Goal: Transaction & Acquisition: Purchase product/service

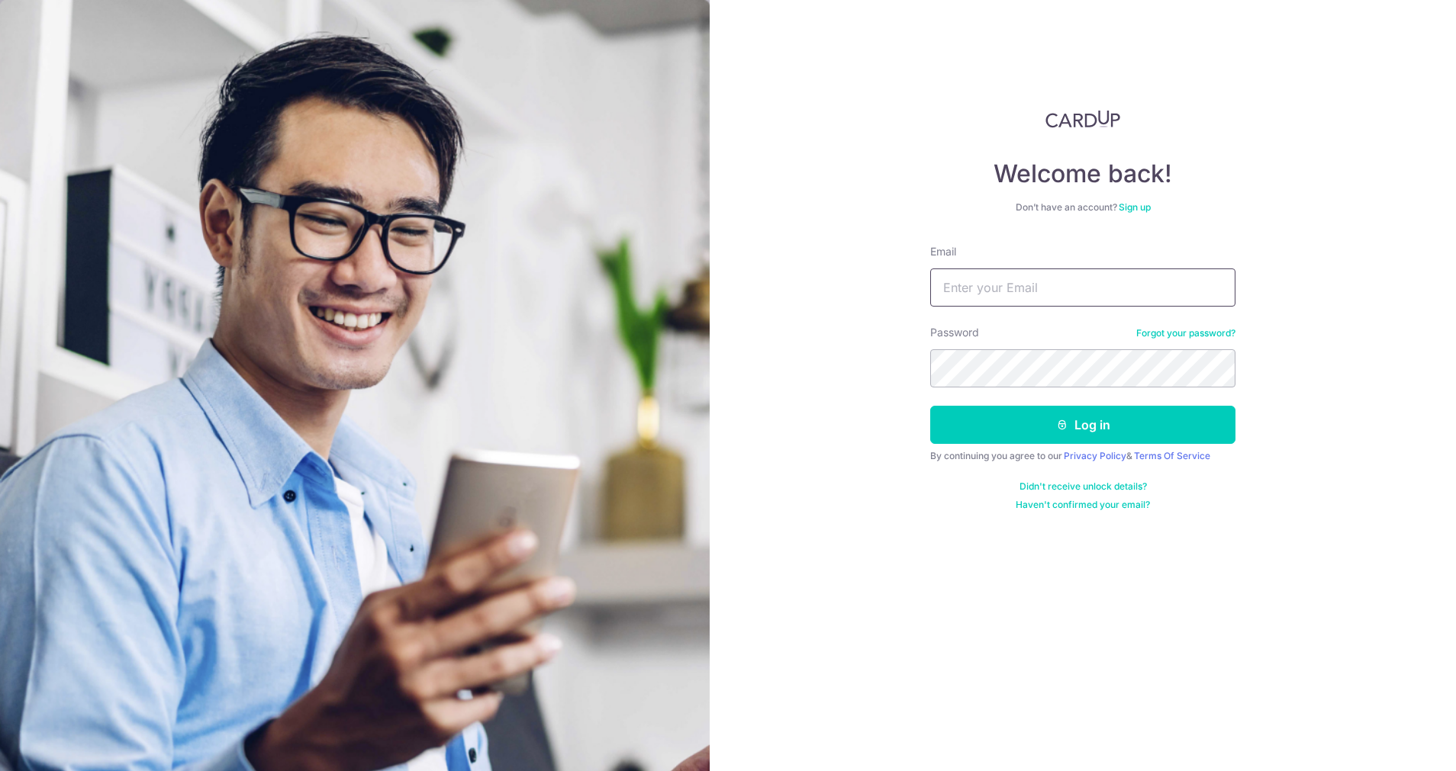
click at [1051, 288] on input "Email" at bounding box center [1082, 288] width 305 height 38
type input "cherlynl@yahoo.com"
click at [1095, 430] on button "Log in" at bounding box center [1082, 425] width 305 height 38
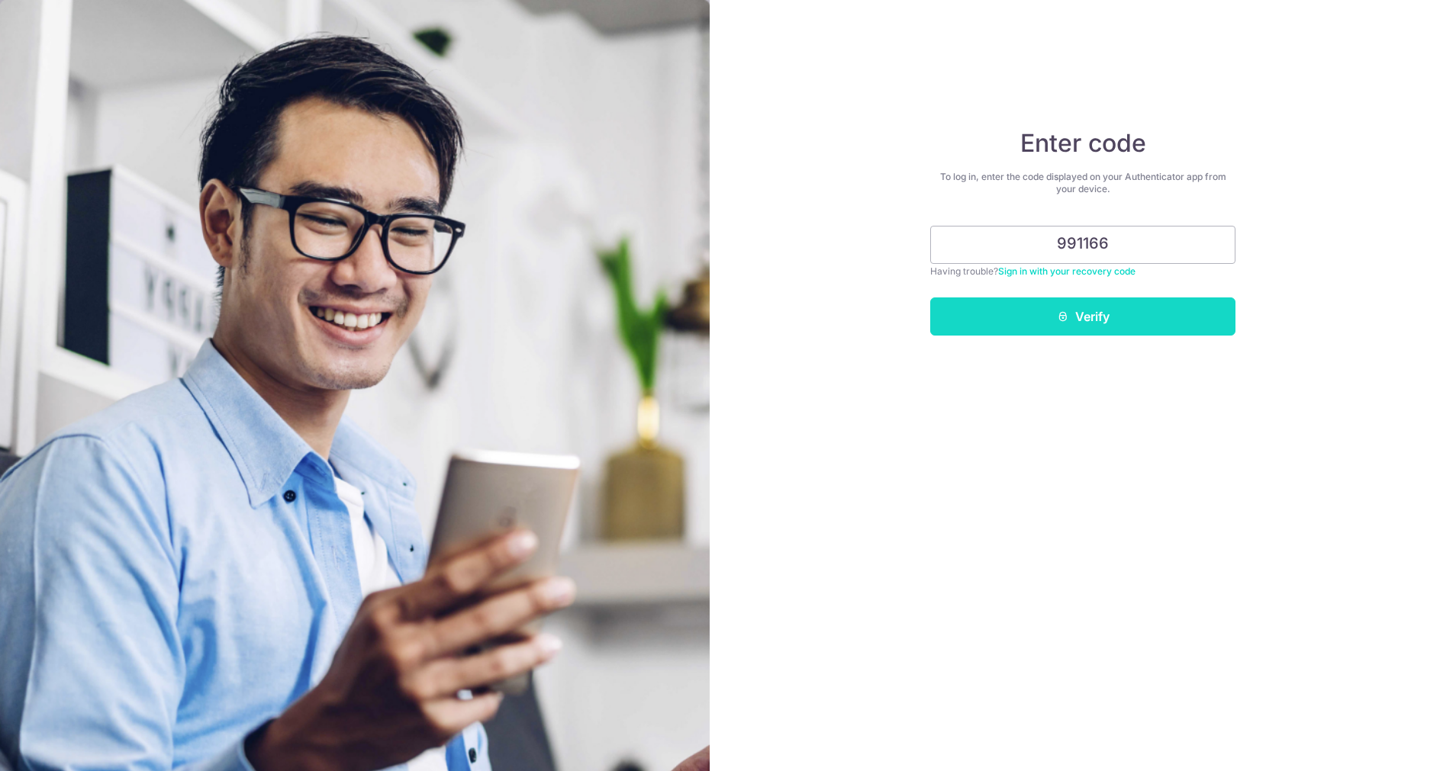
type input "991166"
click at [1086, 317] on button "Verify" at bounding box center [1082, 317] width 305 height 38
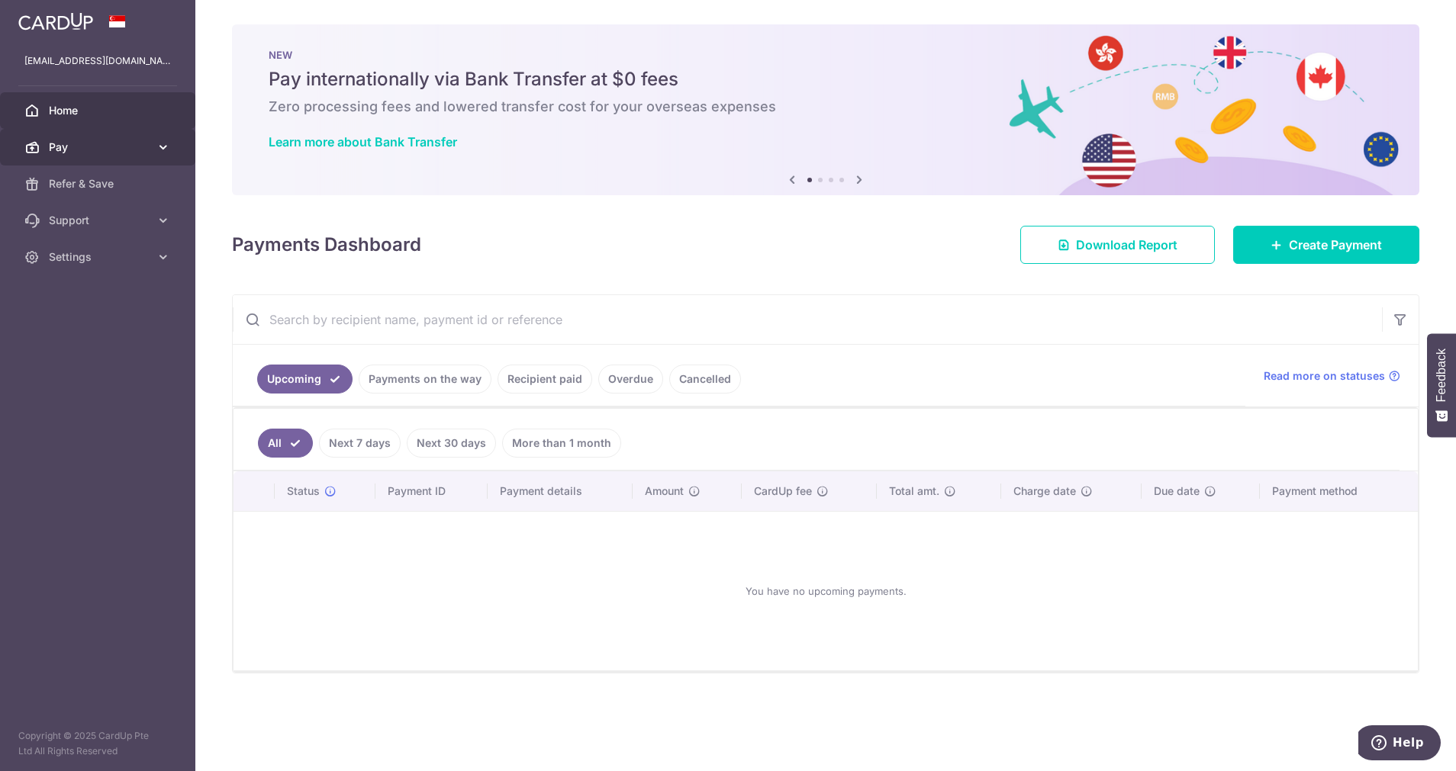
click at [91, 144] on span "Pay" at bounding box center [99, 147] width 101 height 15
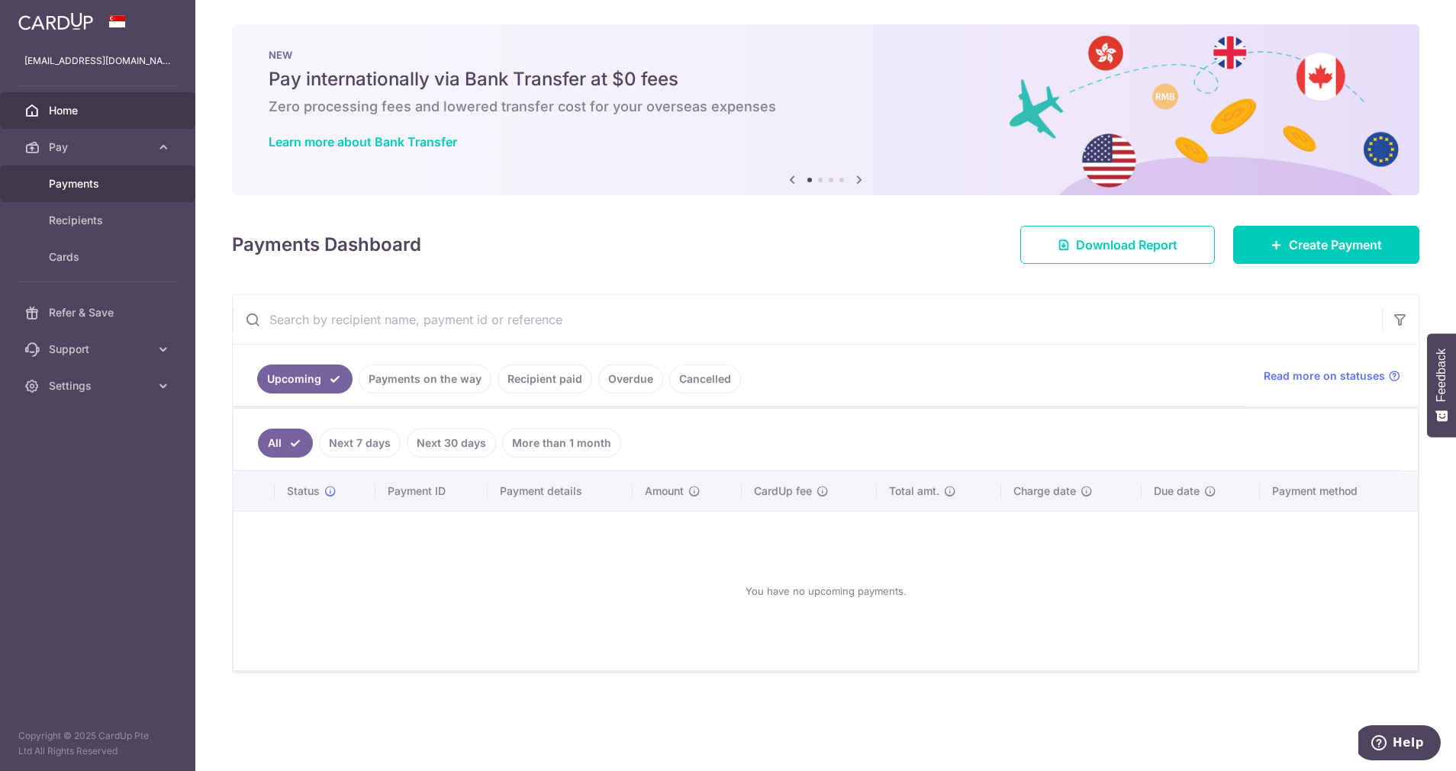
click at [92, 182] on span "Payments" at bounding box center [99, 183] width 101 height 15
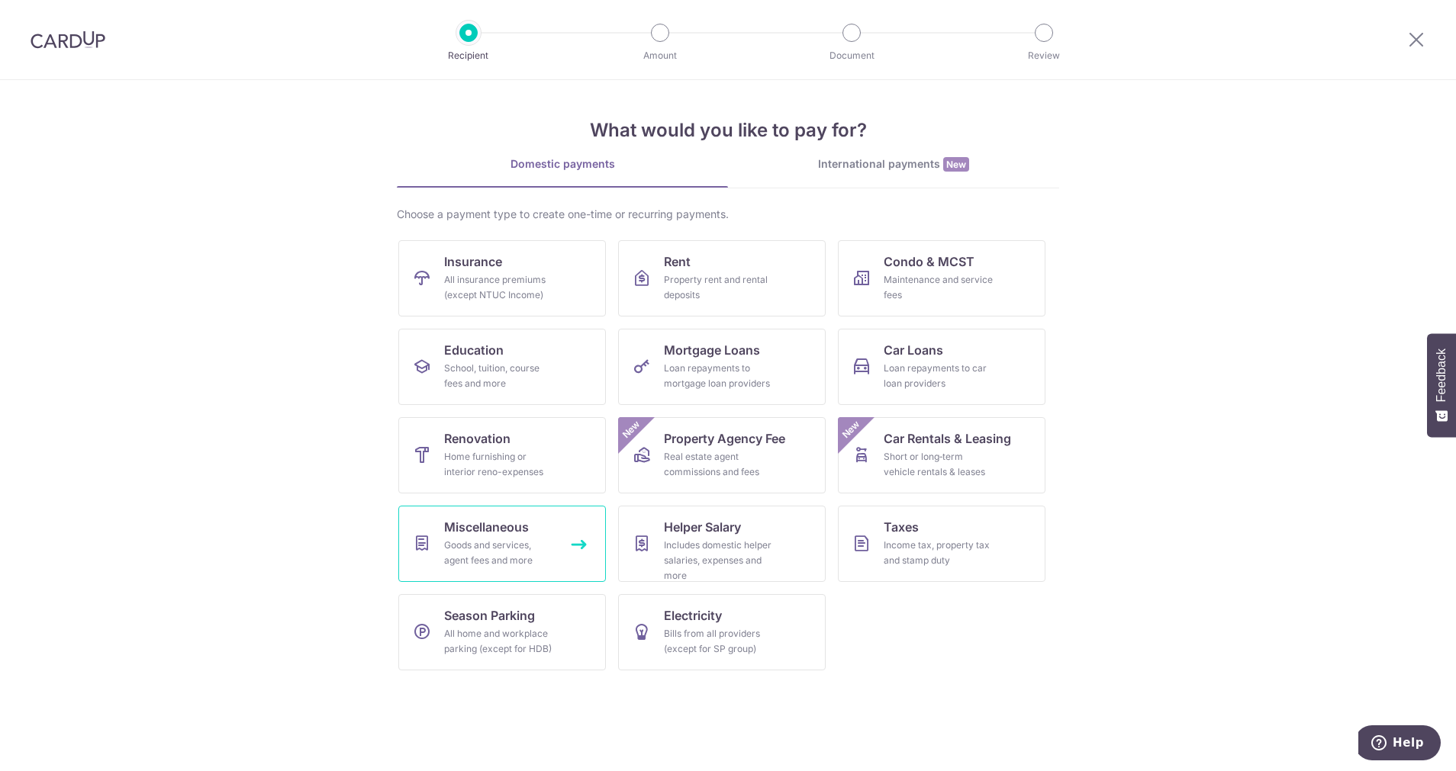
click at [504, 548] on div "Goods and services, agent fees and more" at bounding box center [499, 553] width 110 height 31
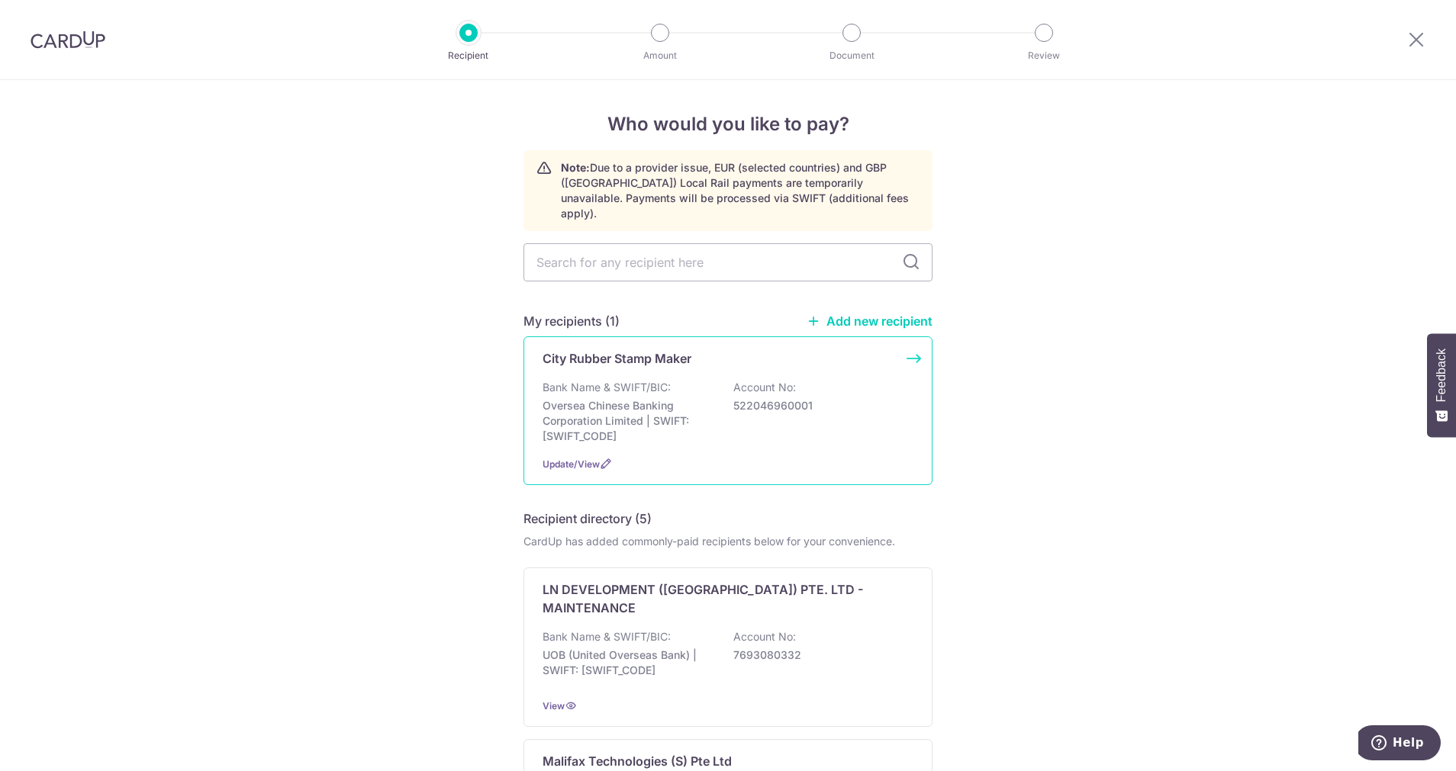
click at [611, 380] on p "Bank Name & SWIFT/BIC:" at bounding box center [607, 387] width 128 height 15
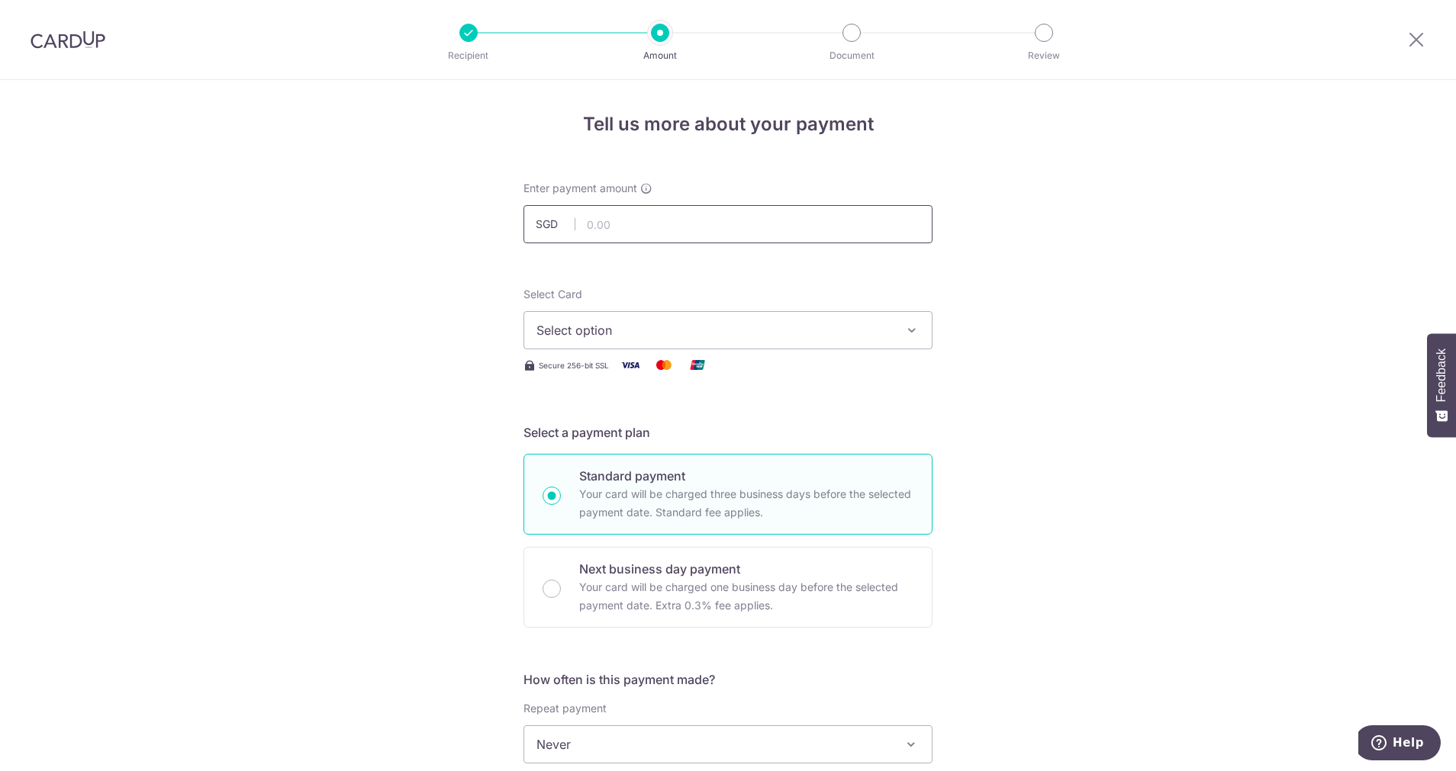
click at [646, 217] on input "text" at bounding box center [727, 224] width 409 height 38
type input "20.00"
click at [1033, 259] on div "Tell us more about your payment Enter payment amount SGD 20.00 20.00 Select Car…" at bounding box center [728, 770] width 1456 height 1380
click at [683, 330] on span "Select option" at bounding box center [714, 330] width 356 height 18
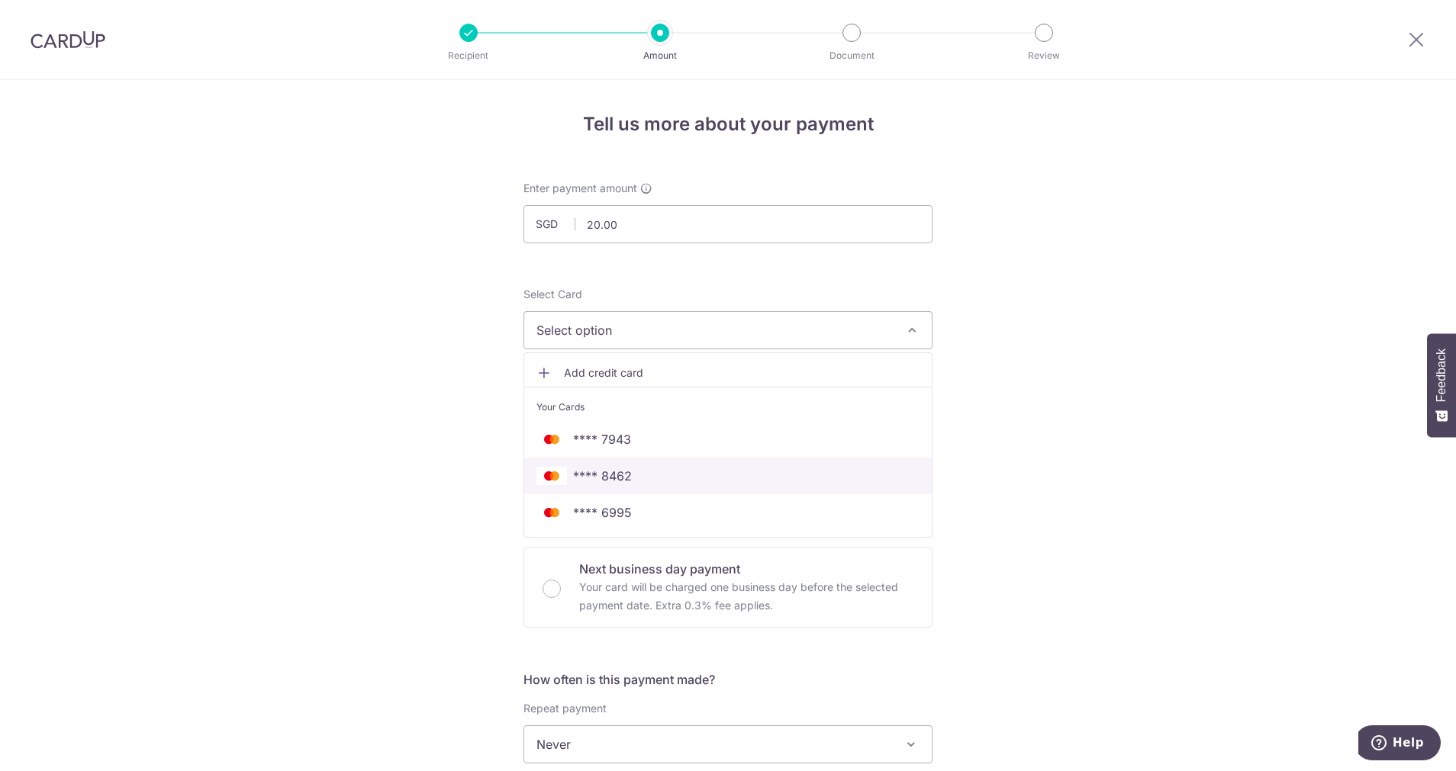
click at [619, 484] on span "**** 8462" at bounding box center [602, 476] width 59 height 18
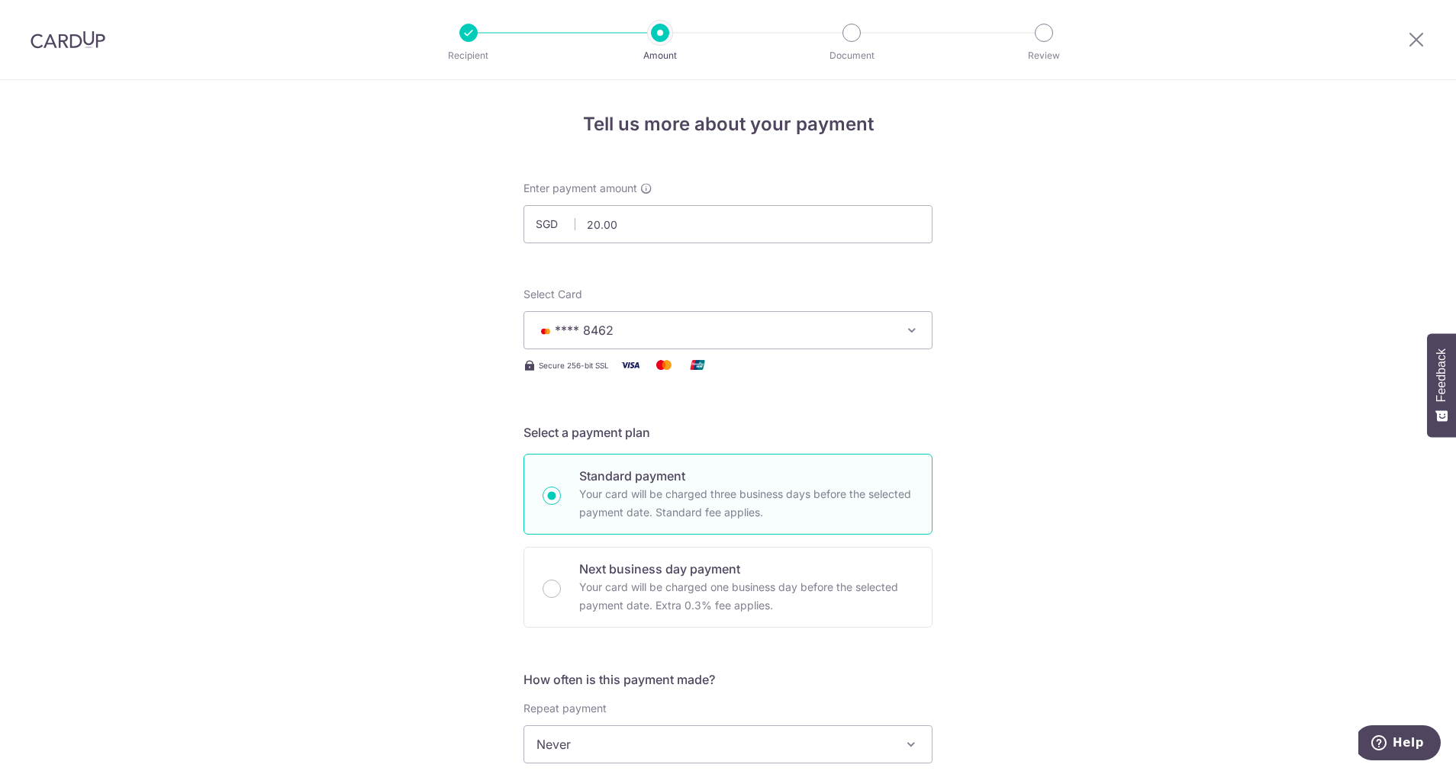
scroll to position [229, 0]
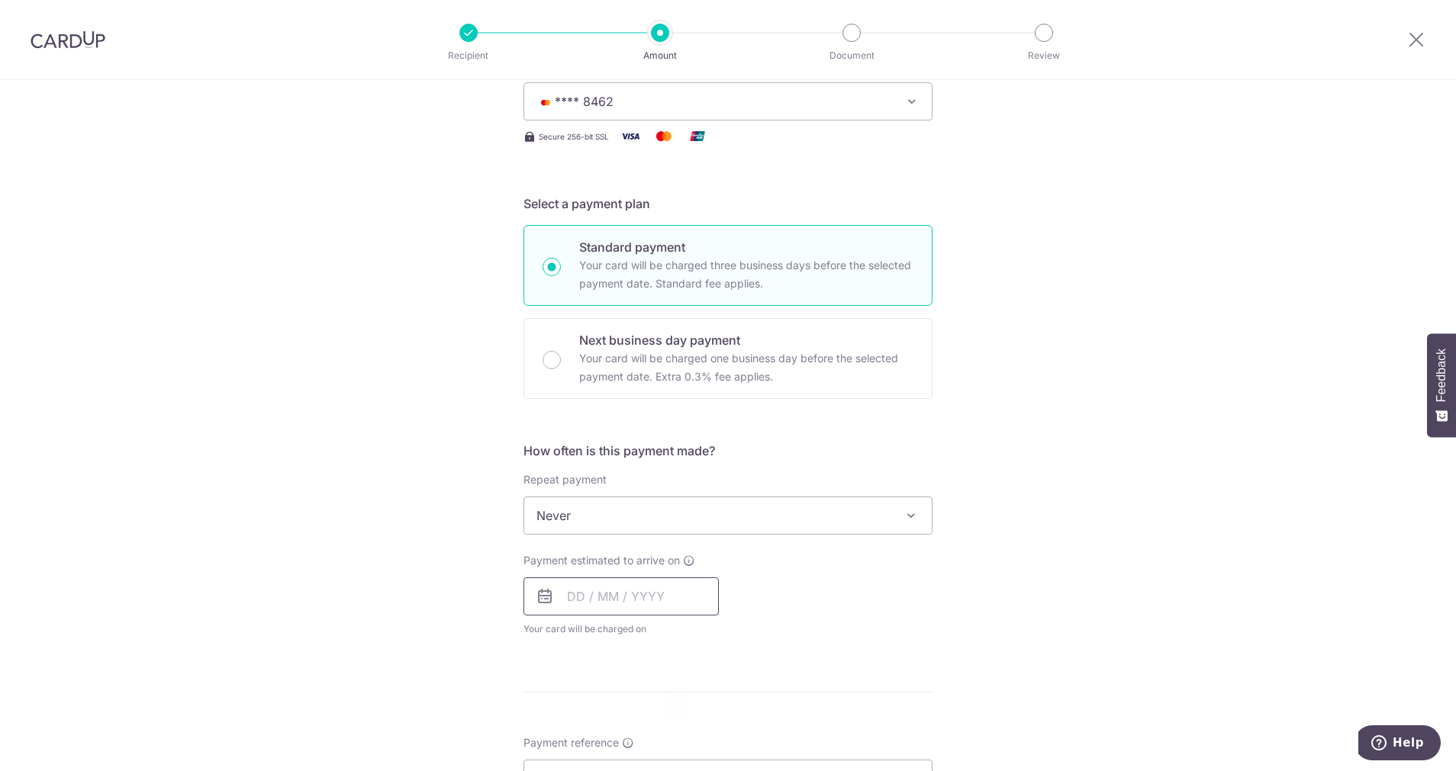
click at [593, 600] on input "text" at bounding box center [620, 597] width 195 height 38
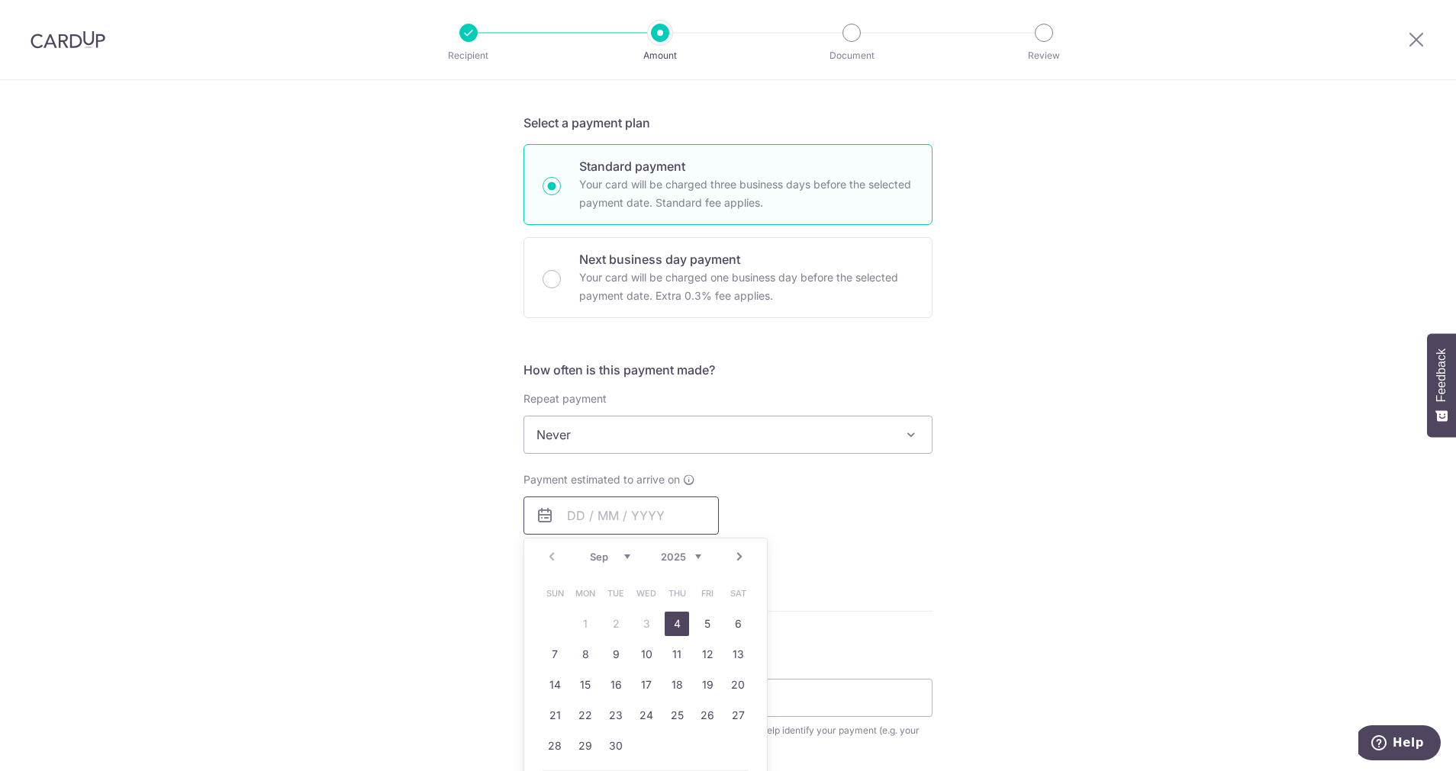
scroll to position [343, 0]
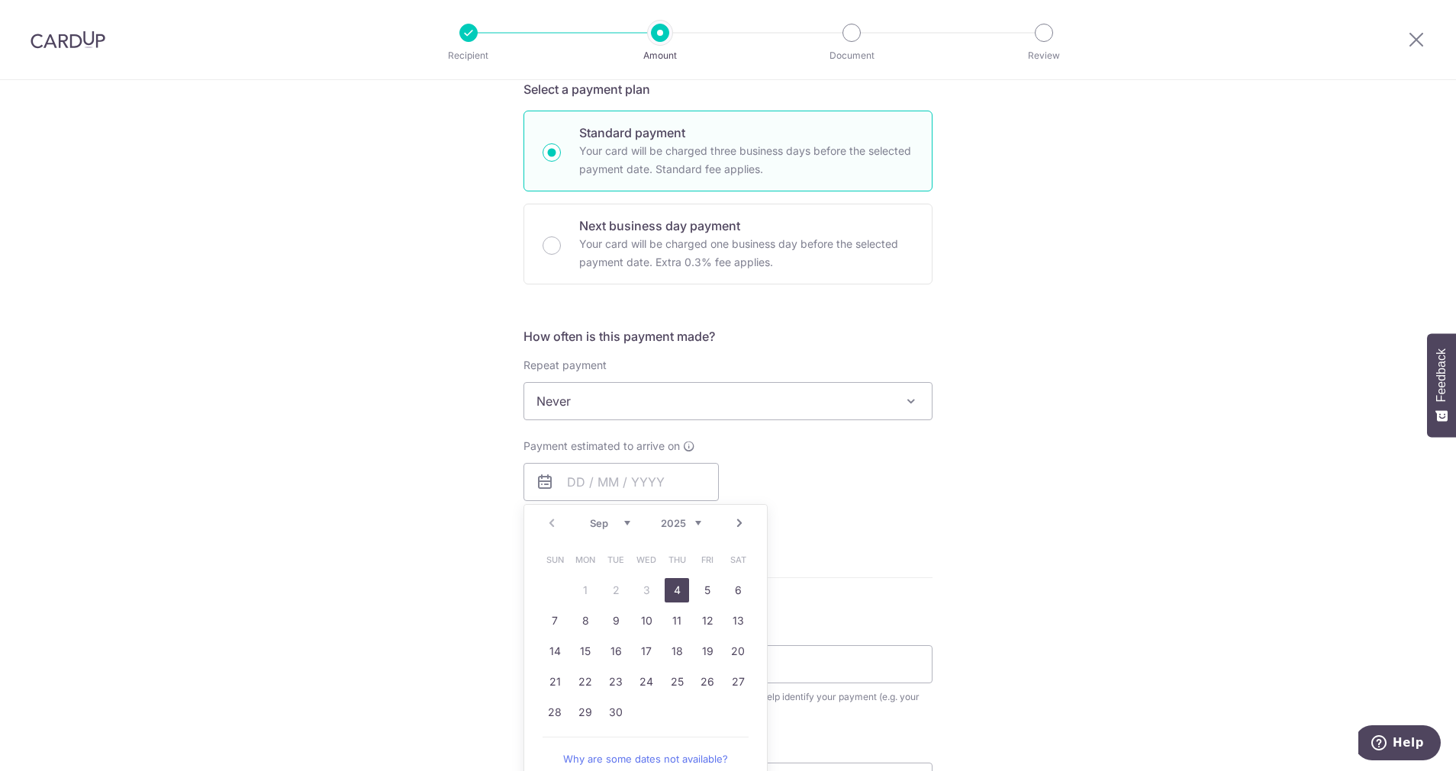
click at [670, 591] on link "4" at bounding box center [677, 590] width 24 height 24
type input "[DATE]"
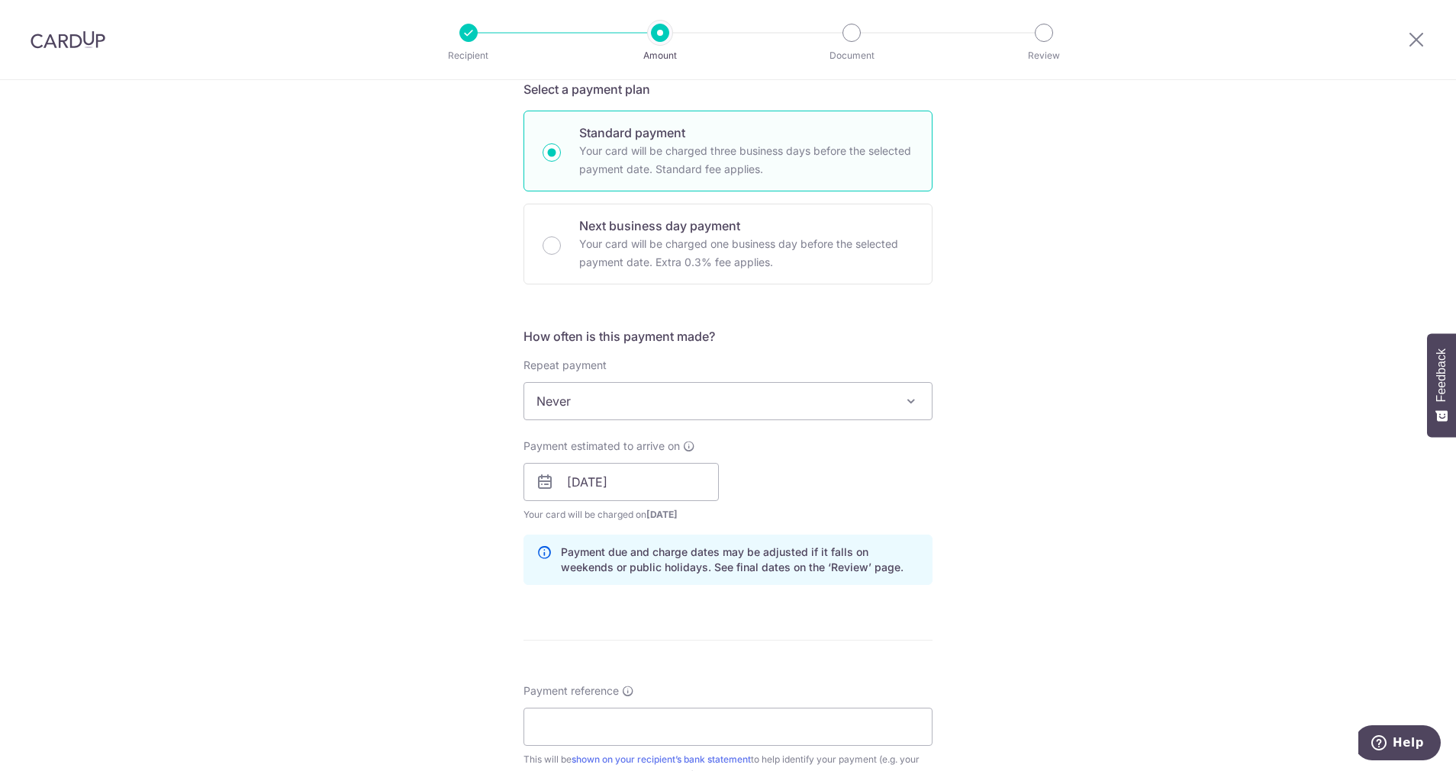
click at [1092, 464] on div "Tell us more about your payment Enter payment amount SGD 20.00 20.00 Select Car…" at bounding box center [728, 489] width 1456 height 1505
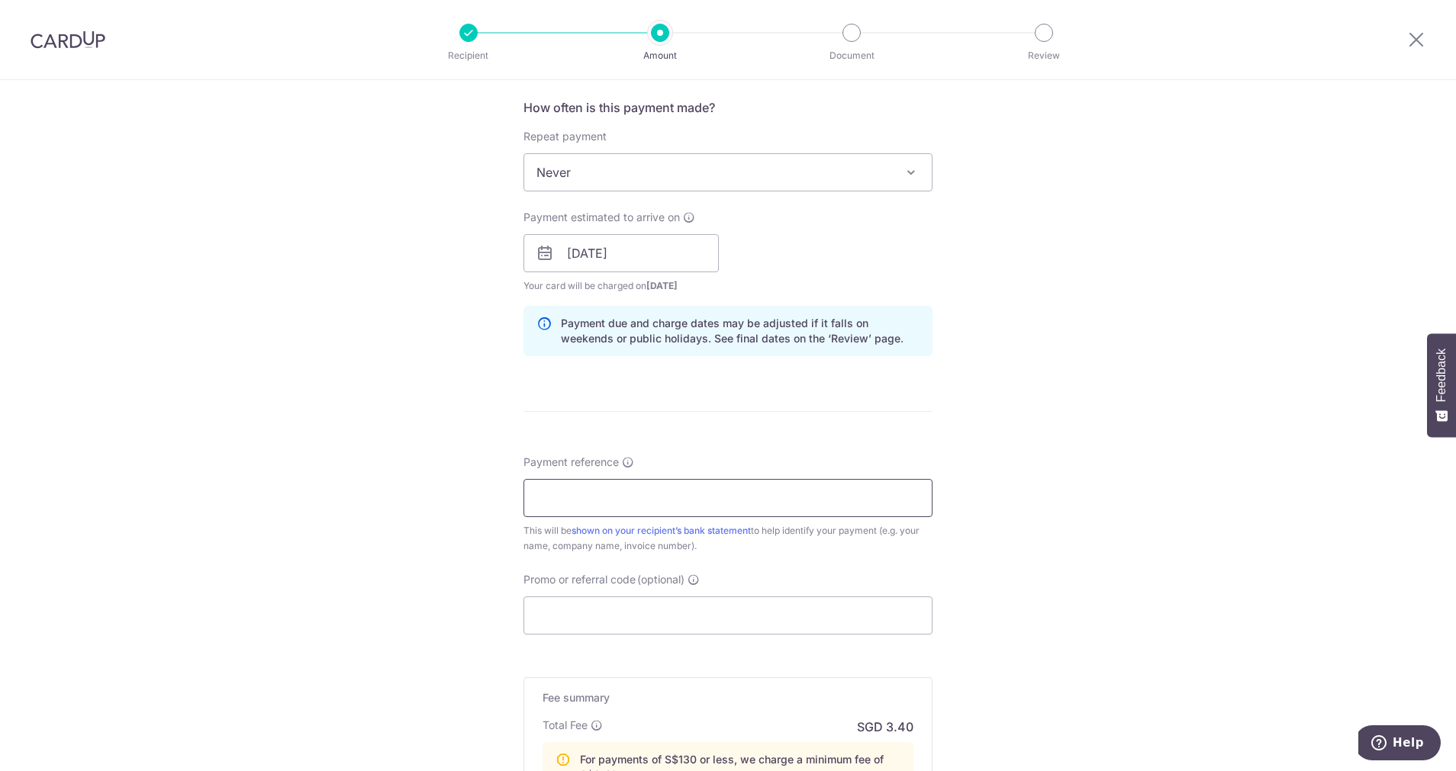
click at [757, 500] on input "Payment reference" at bounding box center [727, 498] width 409 height 38
type input "Aug Bill"
click at [1087, 488] on div "Tell us more about your payment Enter payment amount SGD 20.00 20.00 Select Car…" at bounding box center [728, 260] width 1456 height 1505
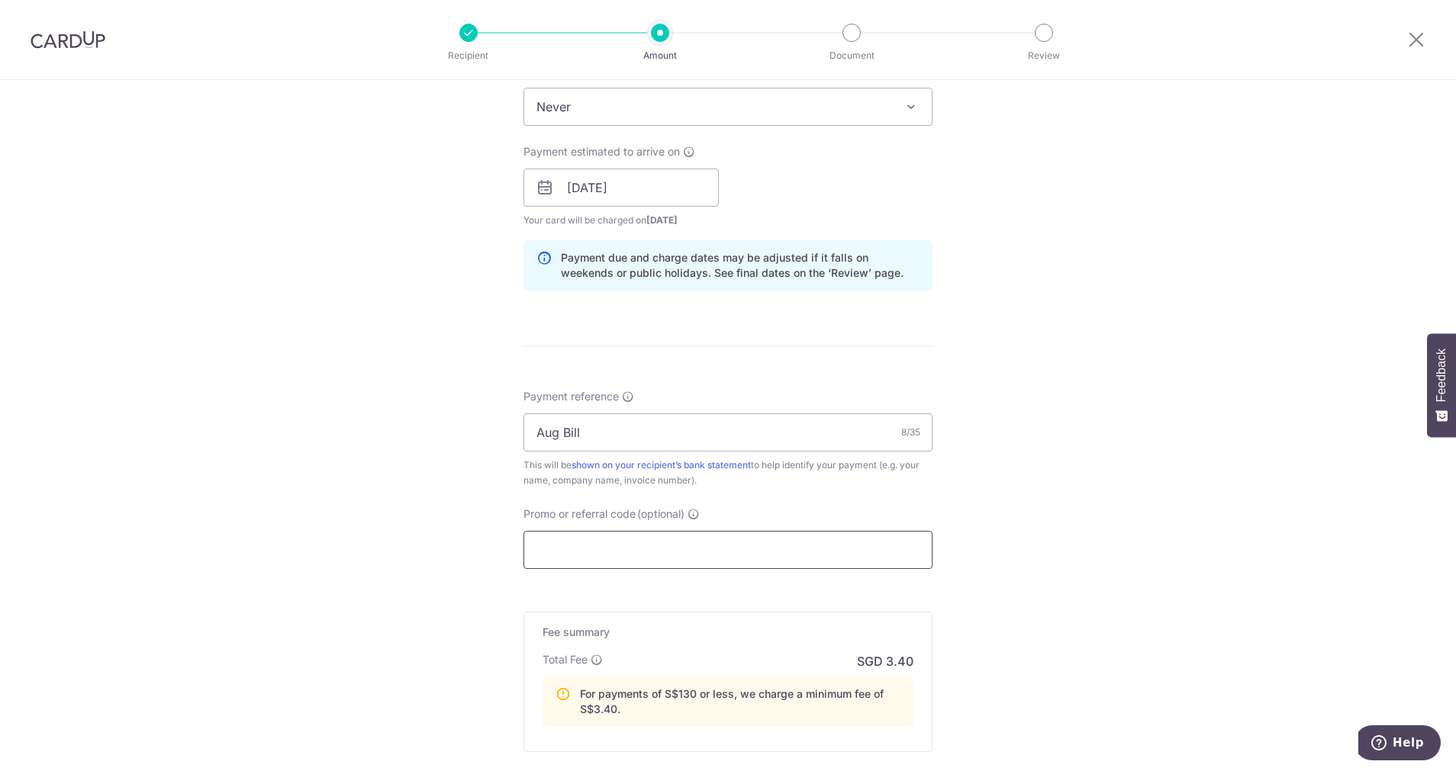
scroll to position [687, 0]
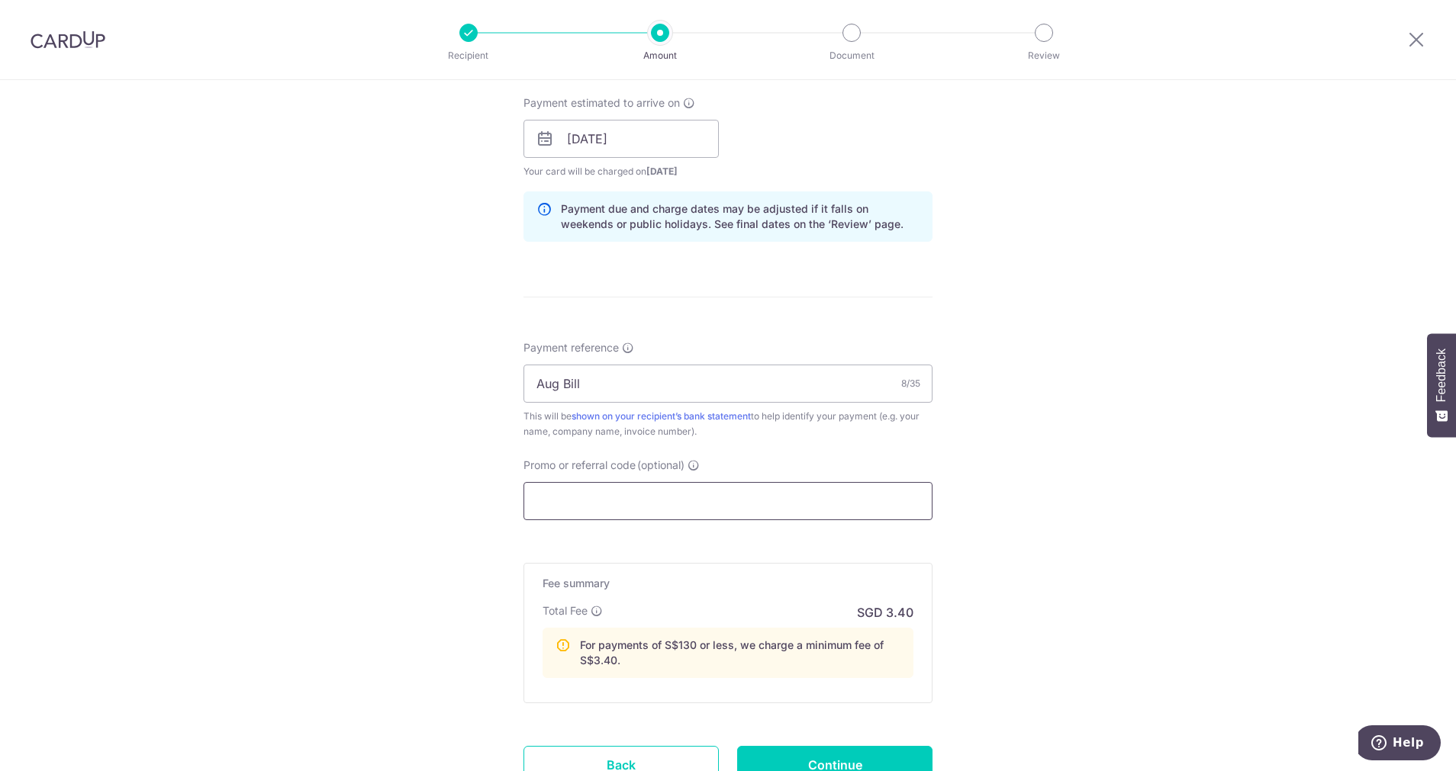
click at [755, 498] on input "Promo or referral code (optional)" at bounding box center [727, 501] width 409 height 38
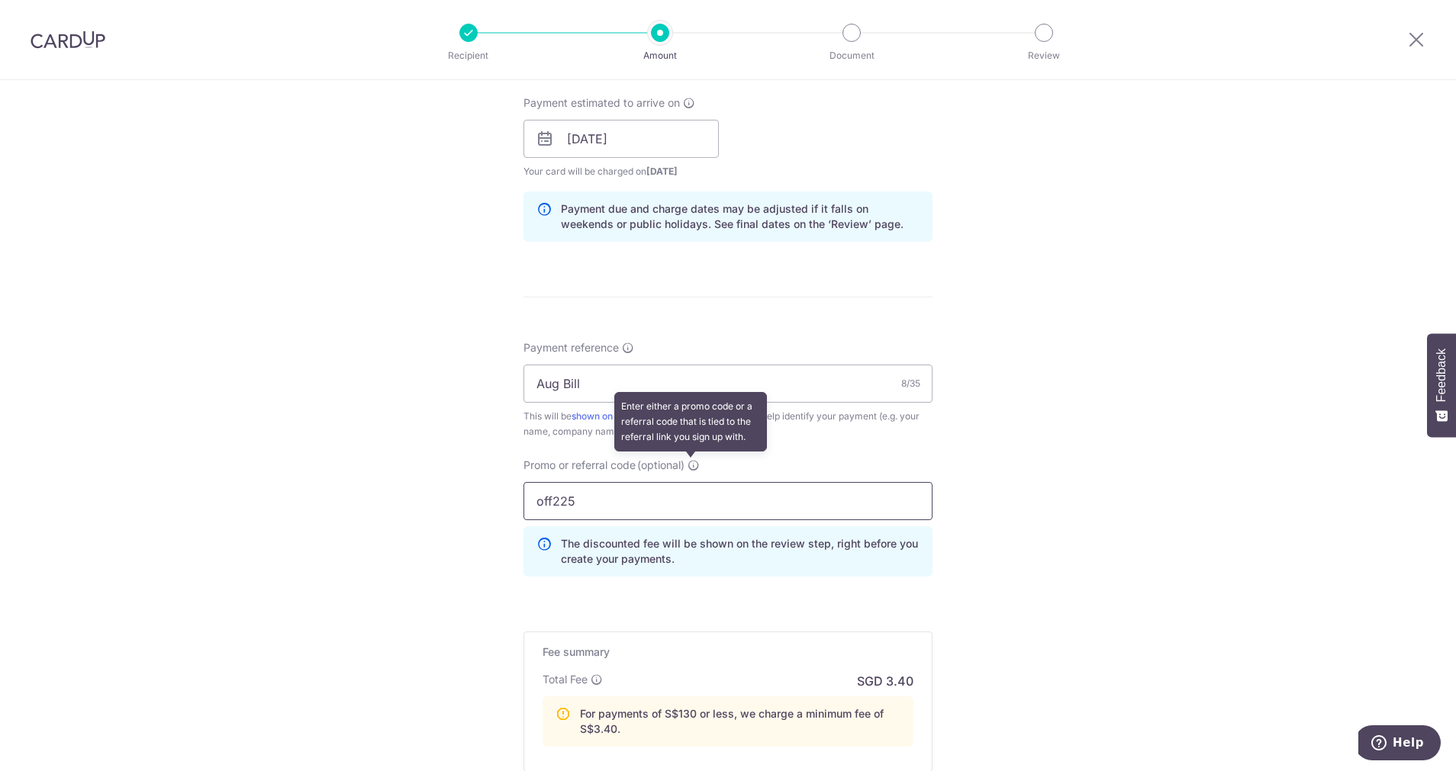
type input "off225"
click at [688, 464] on icon at bounding box center [693, 465] width 12 height 12
click at [688, 482] on input "off225" at bounding box center [727, 501] width 409 height 38
click at [973, 459] on div "Tell us more about your payment Enter payment amount SGD 20.00 20.00 Select Car…" at bounding box center [728, 180] width 1456 height 1574
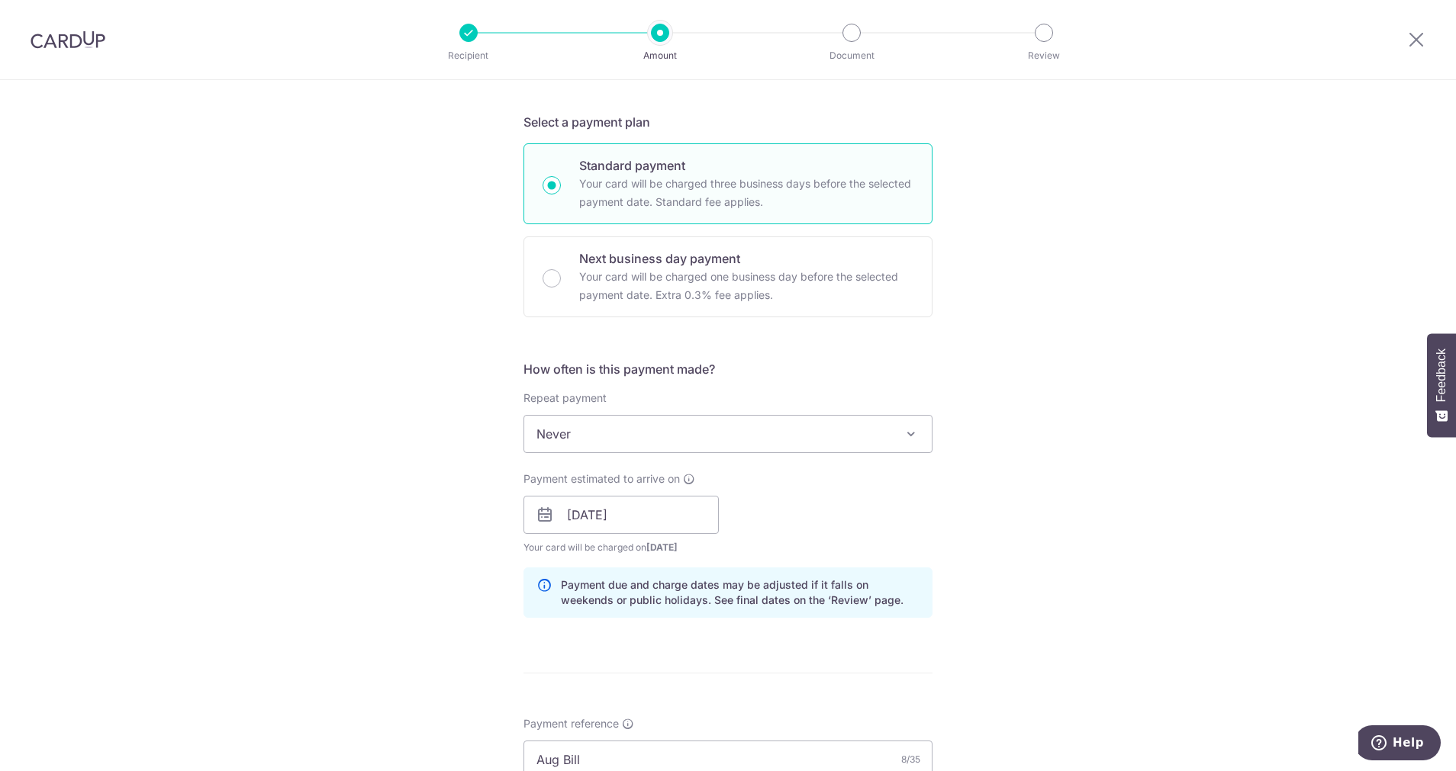
scroll to position [0, 0]
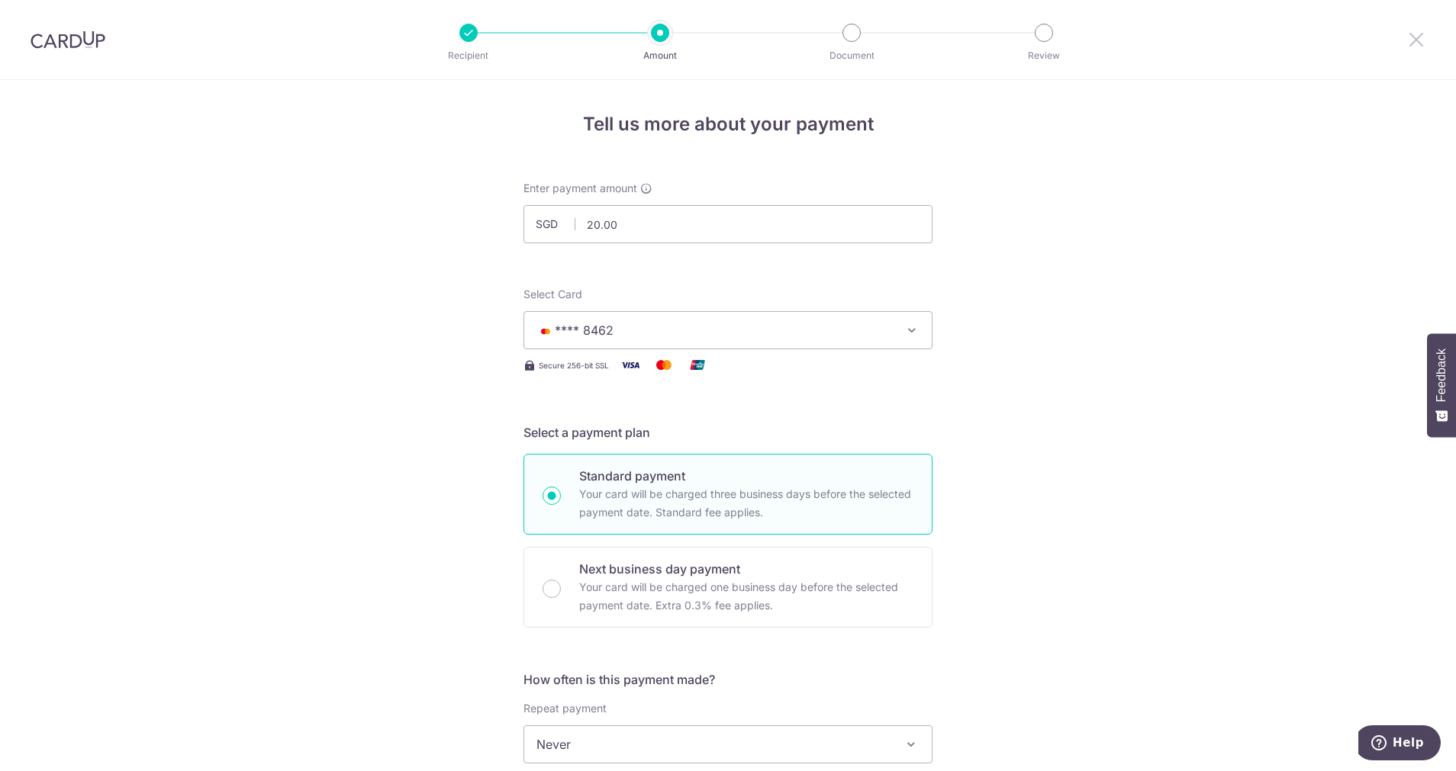
drag, startPoint x: 1411, startPoint y: 38, endPoint x: 844, endPoint y: 119, distance: 572.7
click at [1411, 38] on icon at bounding box center [1416, 39] width 18 height 19
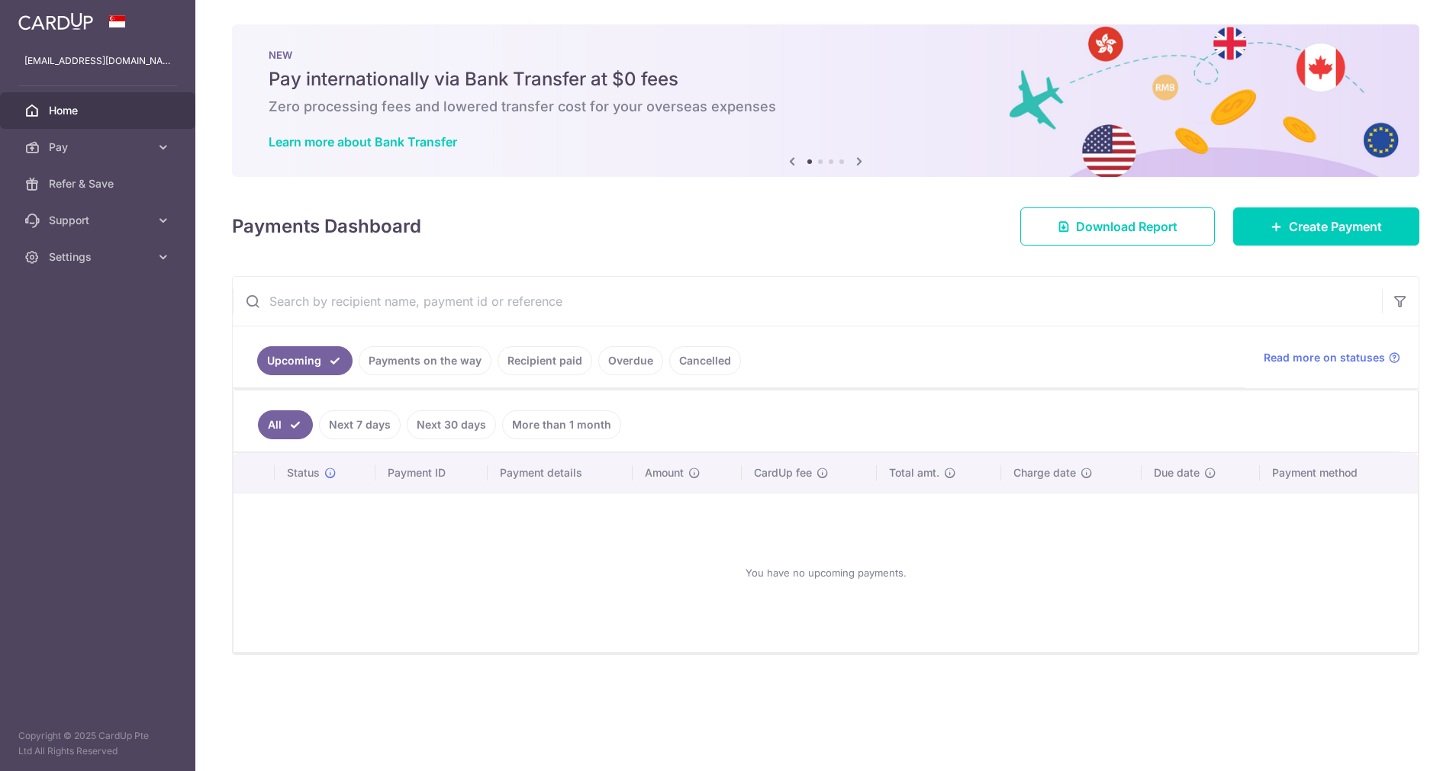
click at [551, 360] on link "Recipient paid" at bounding box center [545, 360] width 95 height 29
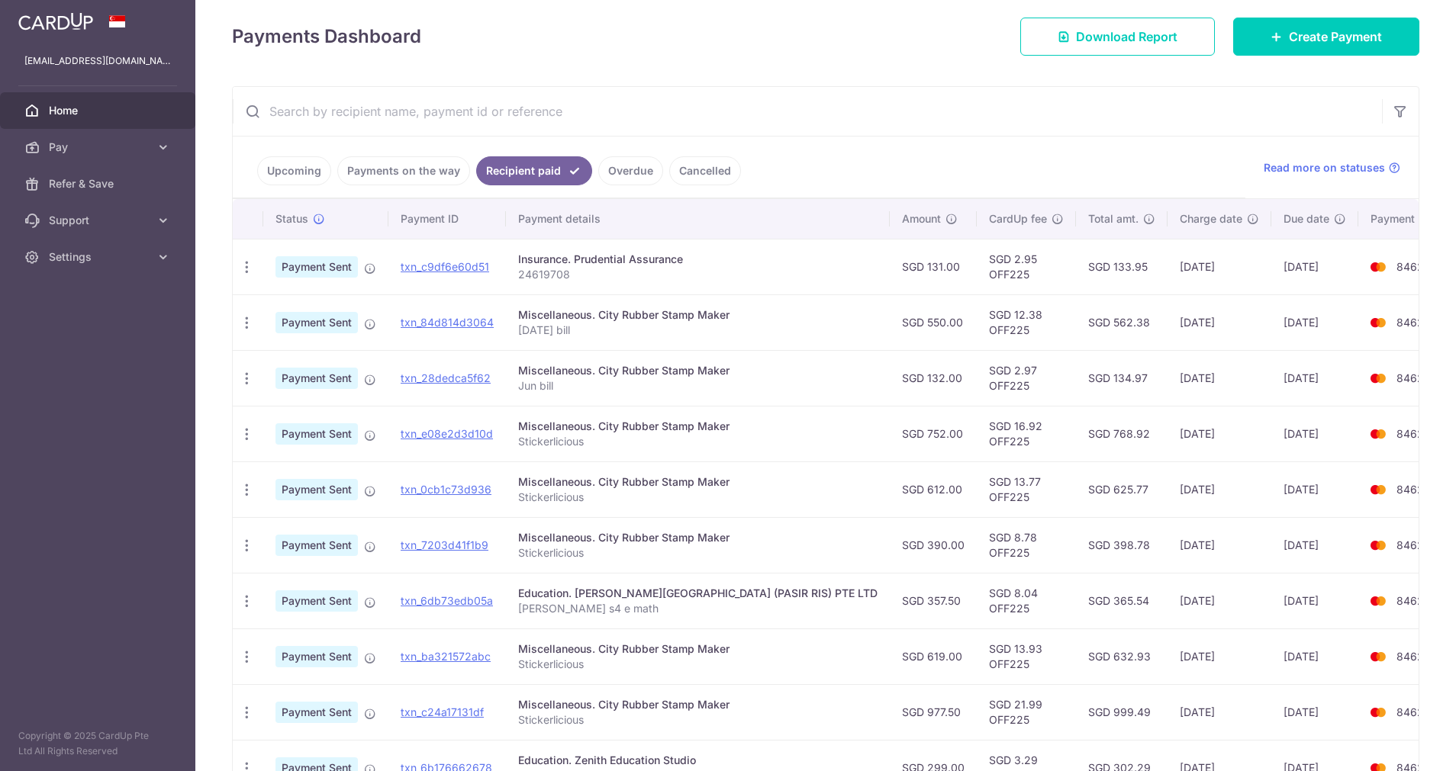
scroll to position [336, 0]
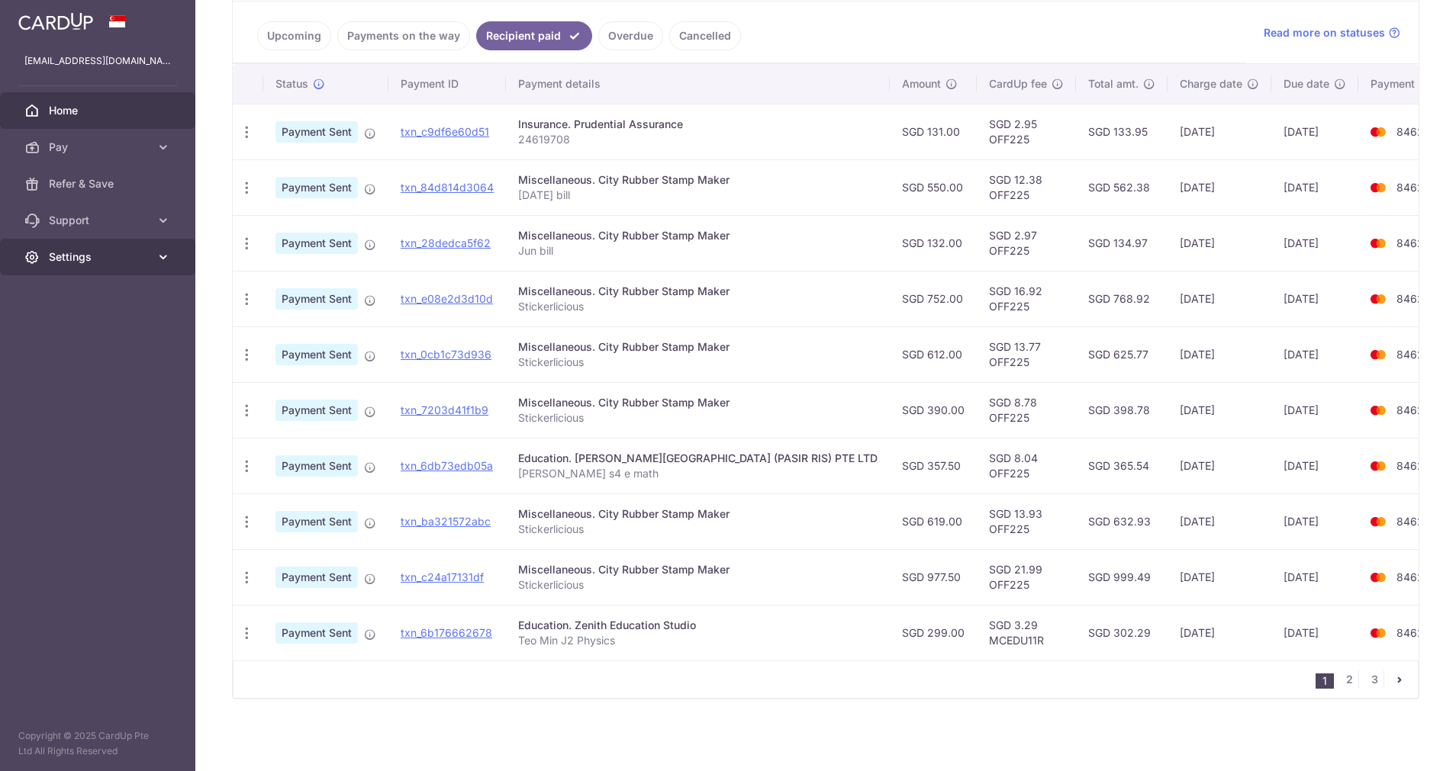
click at [173, 256] on link "Settings" at bounding box center [97, 257] width 195 height 37
click at [59, 327] on span "Logout" at bounding box center [99, 330] width 101 height 15
